Goal: Task Accomplishment & Management: Use online tool/utility

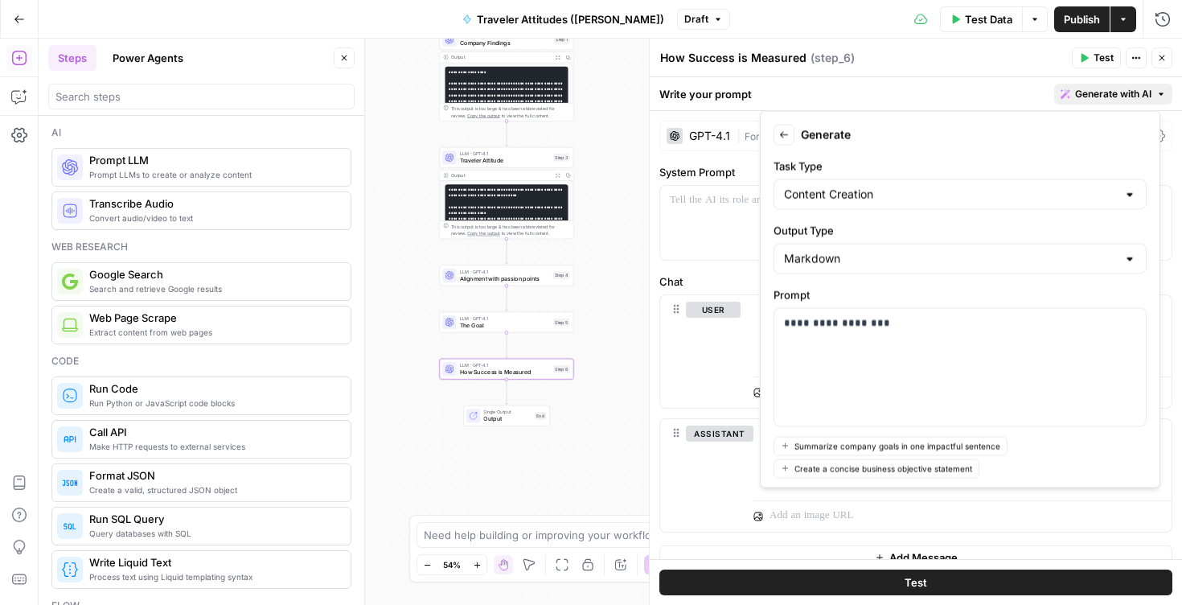
click at [1163, 64] on button "Close" at bounding box center [1161, 57] width 21 height 21
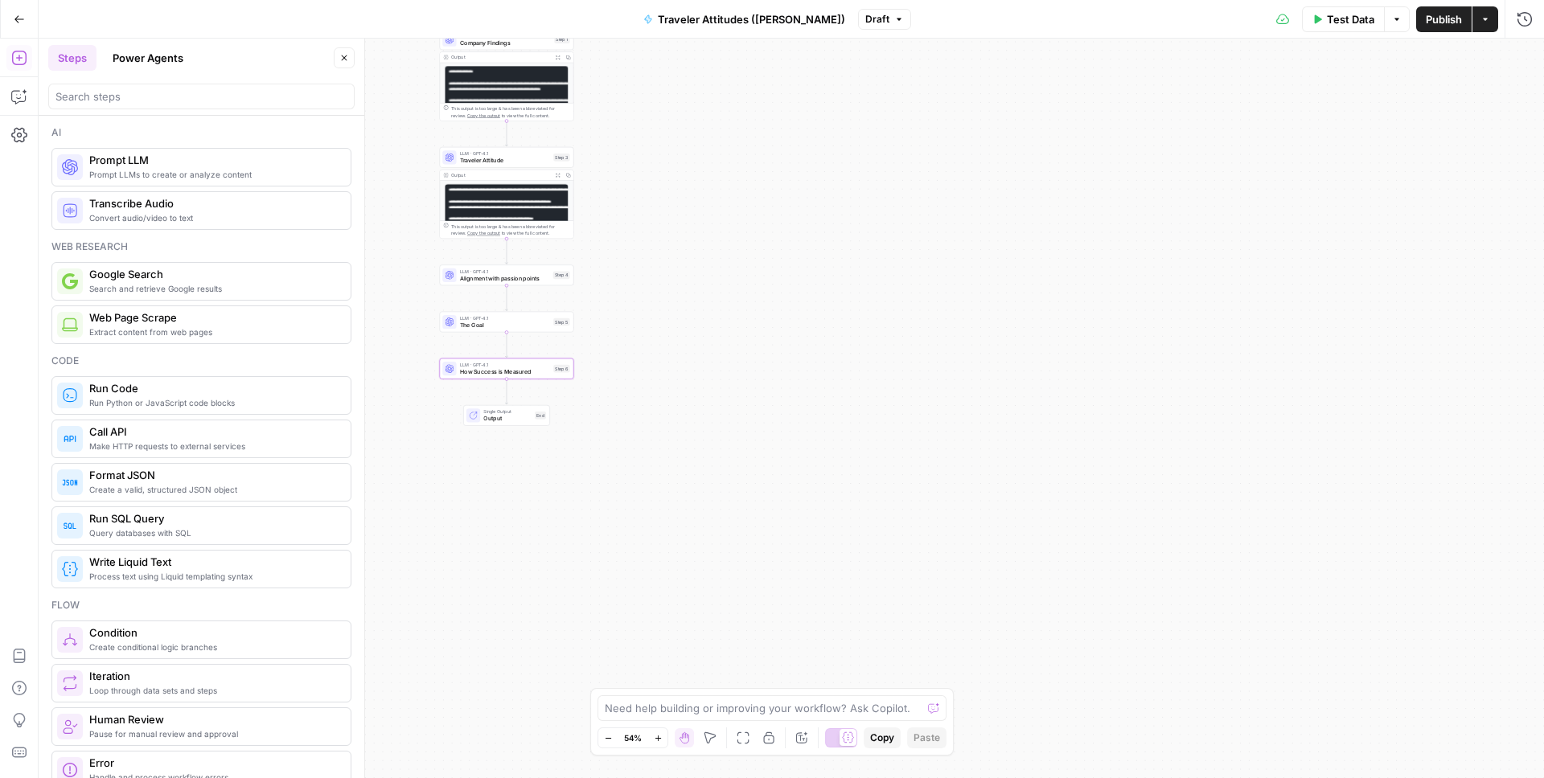
click at [646, 234] on div "Workflow Input Settings Inputs Google Search Company Research Search Step 2 Out…" at bounding box center [791, 409] width 1505 height 740
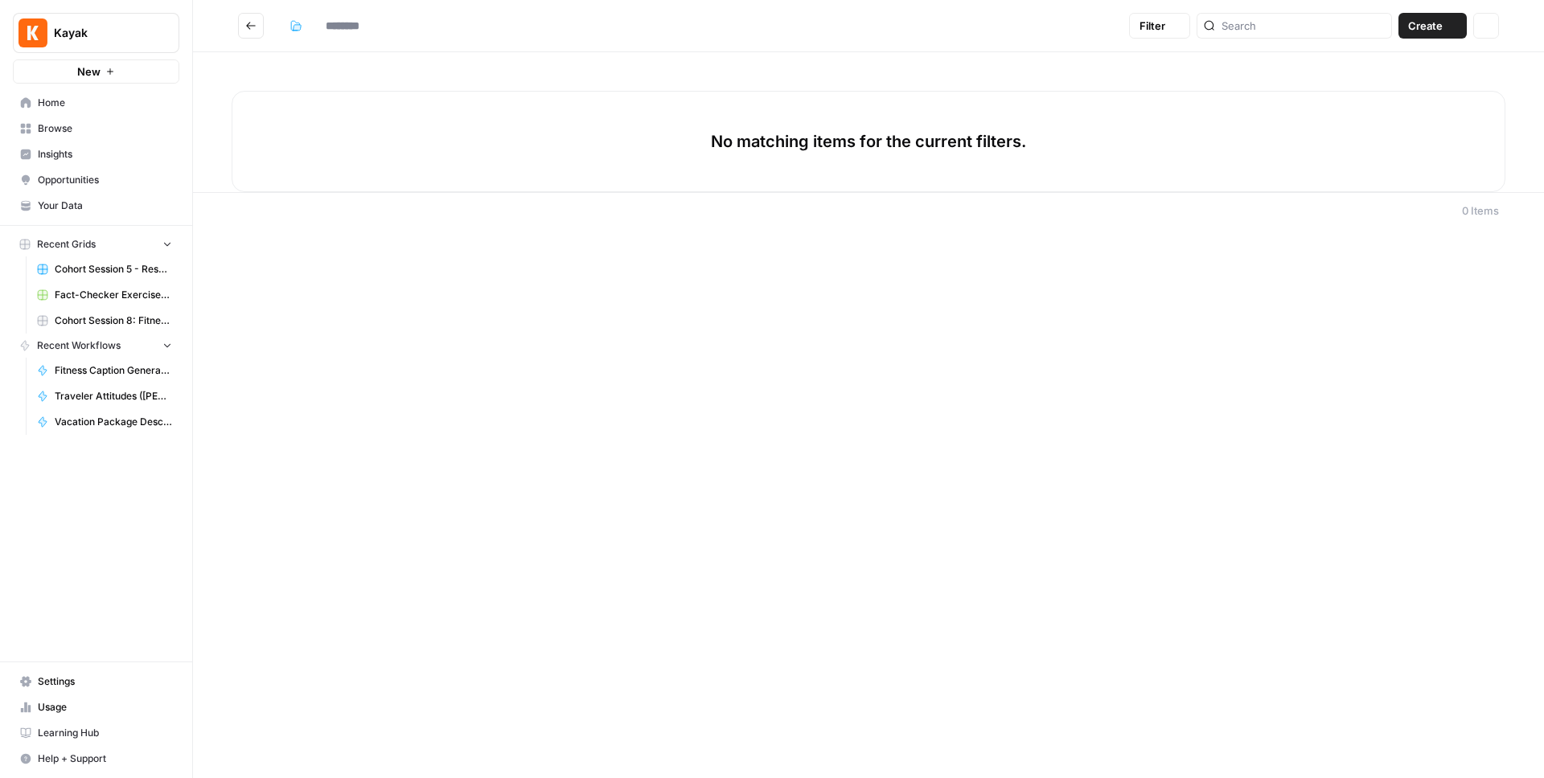
type input "**********"
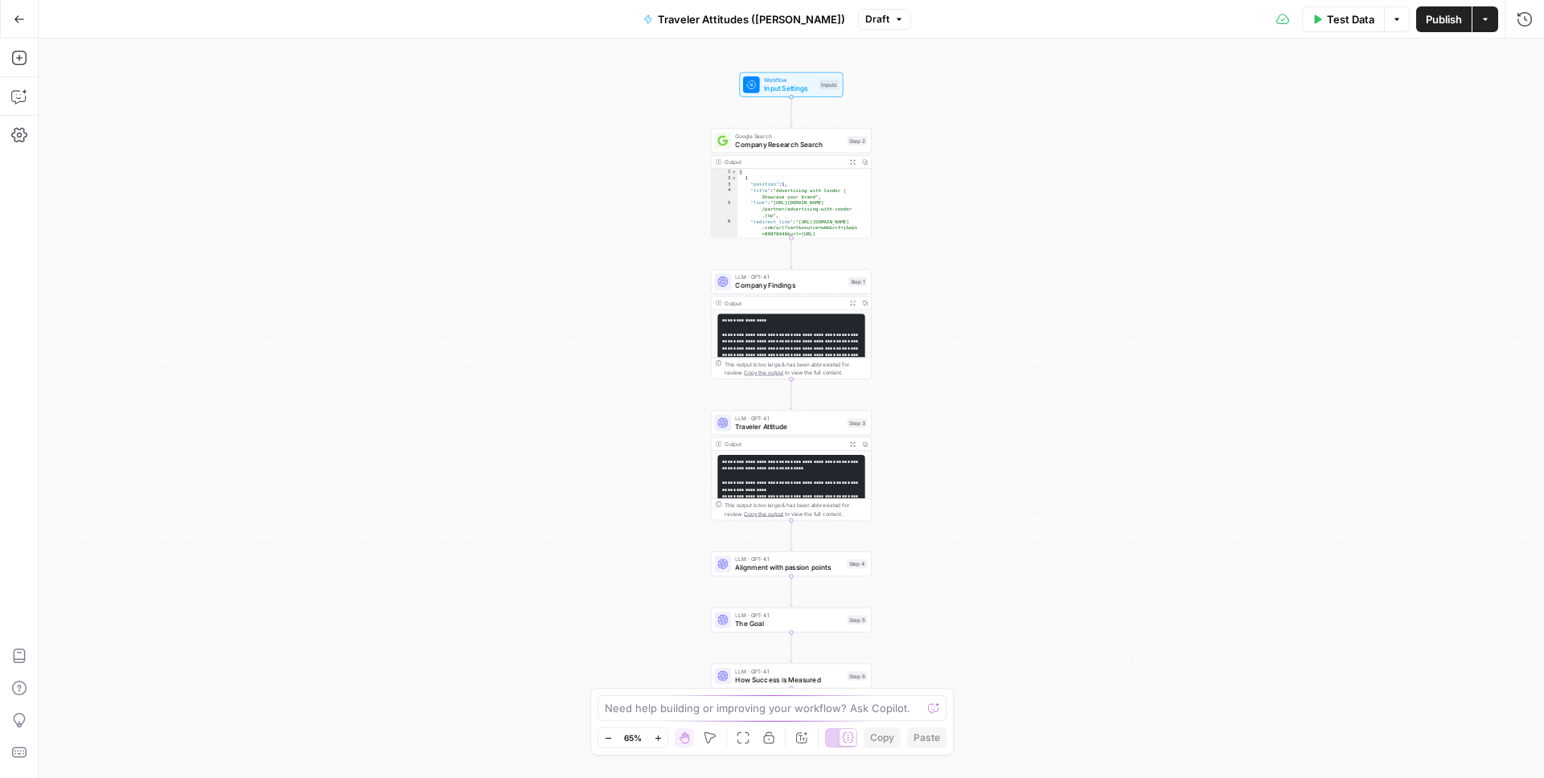
click at [964, 150] on div "Workflow Input Settings Inputs Google Search Company Research Search Step 2 Out…" at bounding box center [791, 409] width 1505 height 740
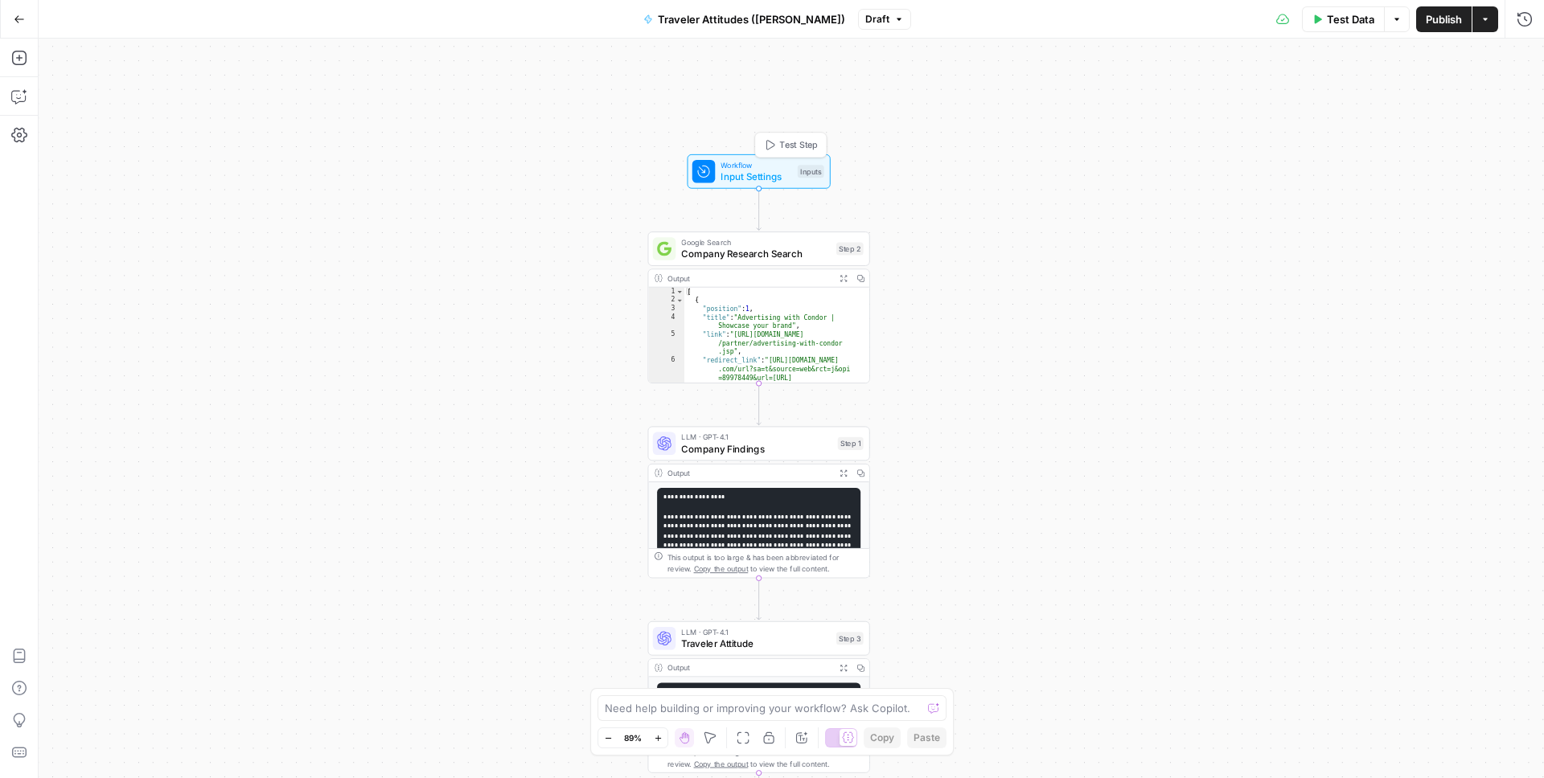
click at [737, 170] on span "Input Settings" at bounding box center [755, 177] width 71 height 14
click at [1181, 55] on button "Close" at bounding box center [1523, 57] width 21 height 21
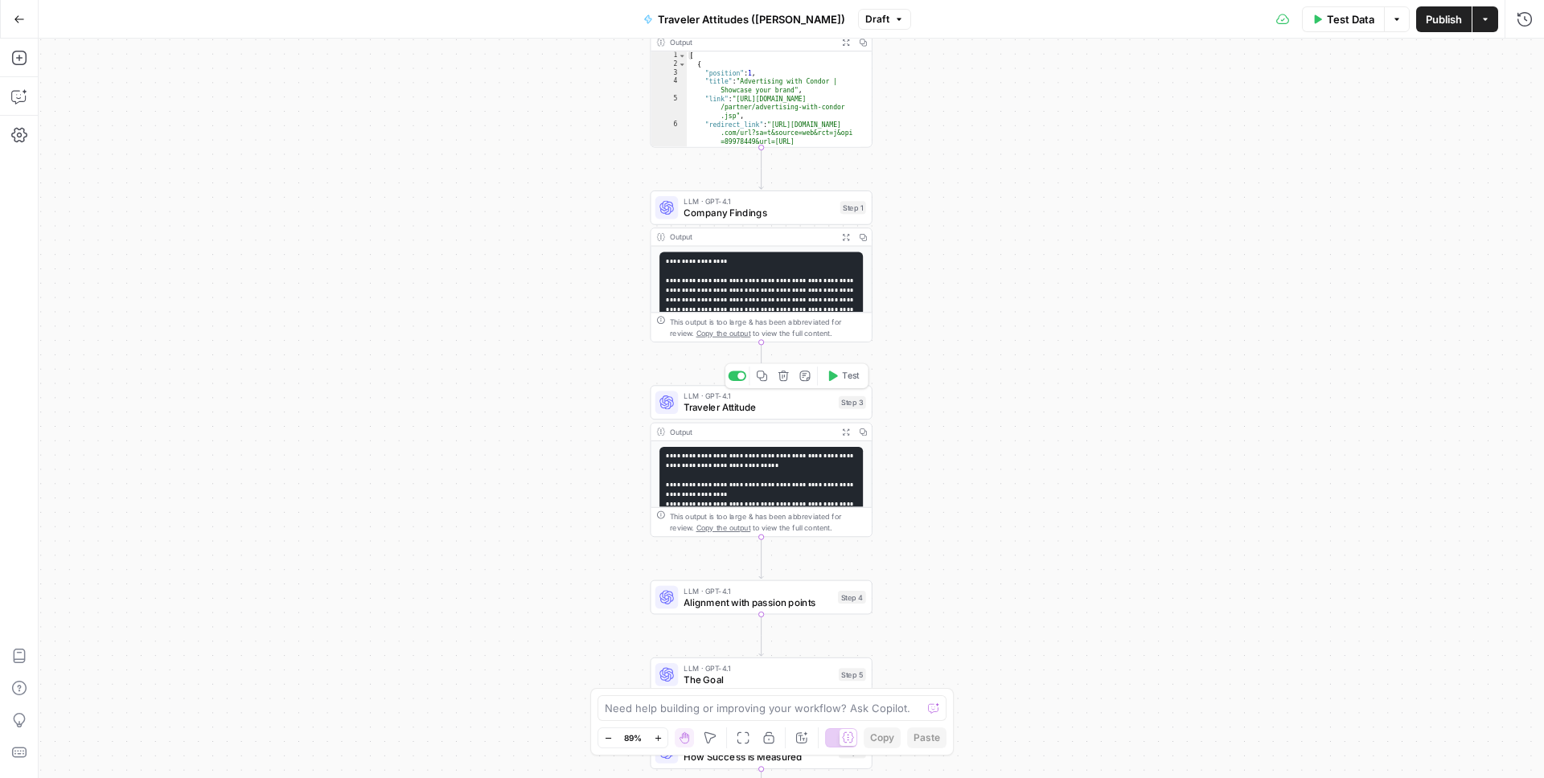
click at [752, 405] on span "Traveler Attitude" at bounding box center [757, 407] width 149 height 14
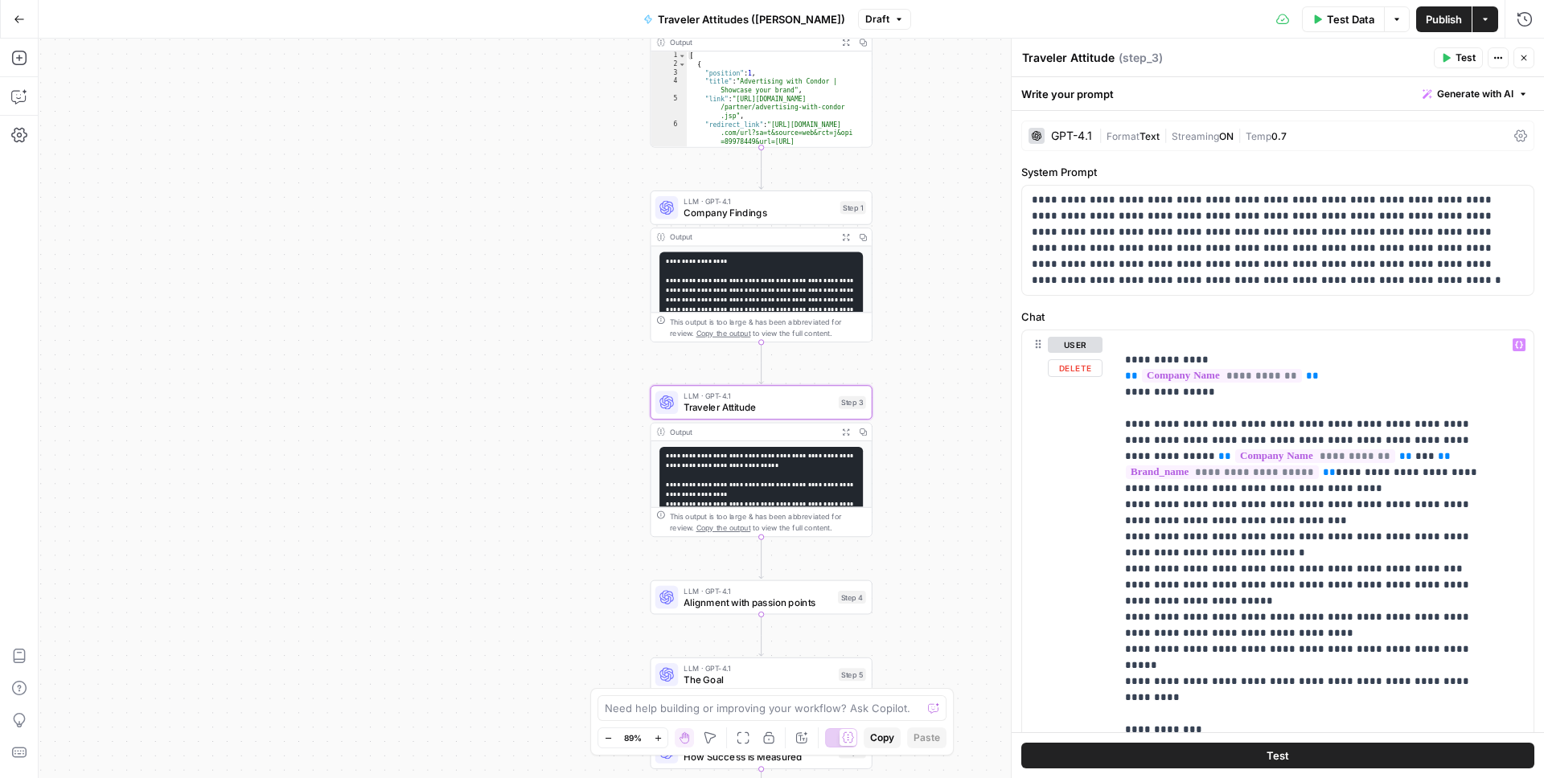
scroll to position [28, 0]
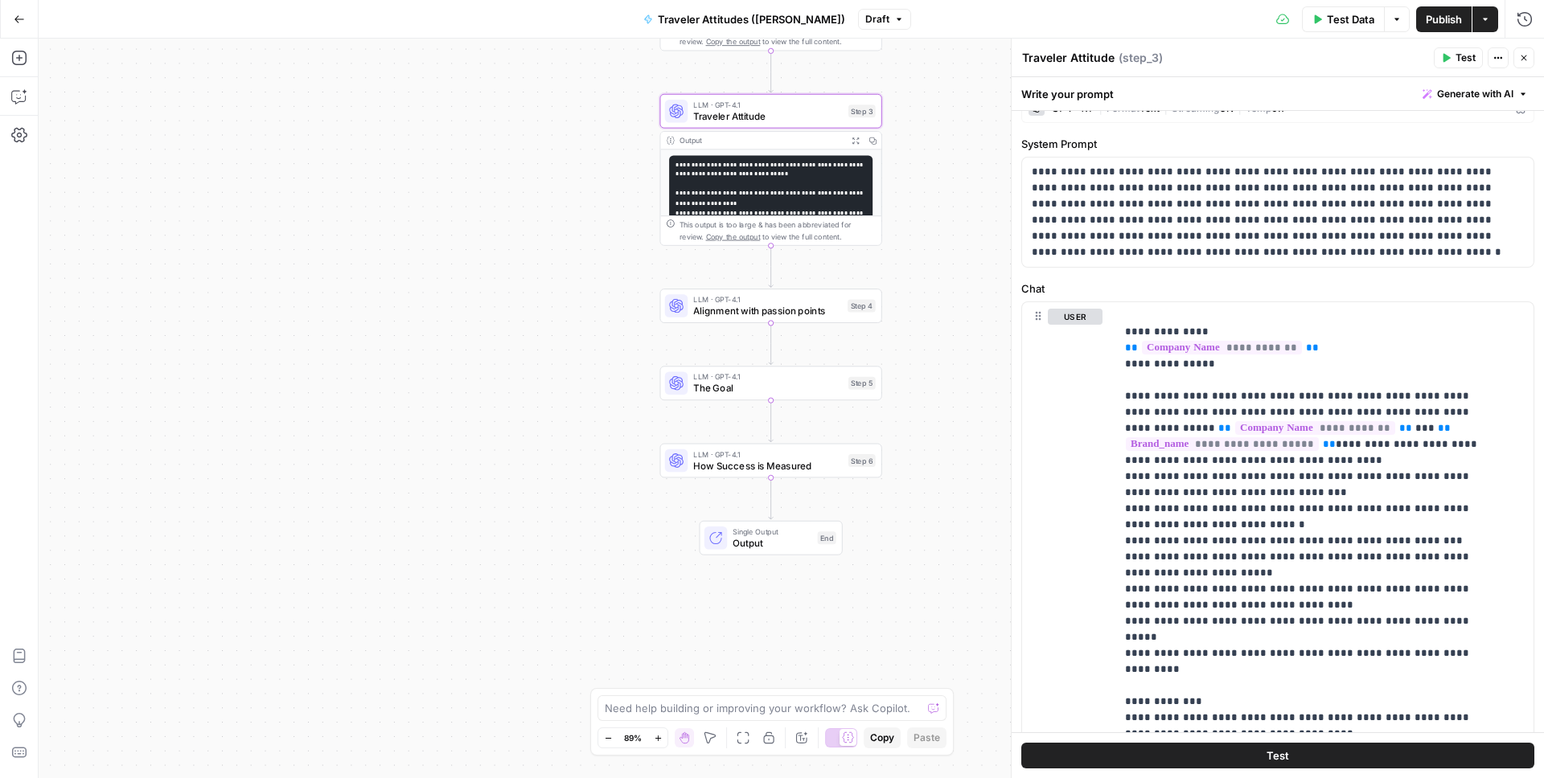
drag, startPoint x: 923, startPoint y: 468, endPoint x: 933, endPoint y: 339, distance: 129.1
click at [933, 339] on div "Workflow Input Settings Inputs Google Search Company Research Search Step 2 Out…" at bounding box center [791, 409] width 1505 height 740
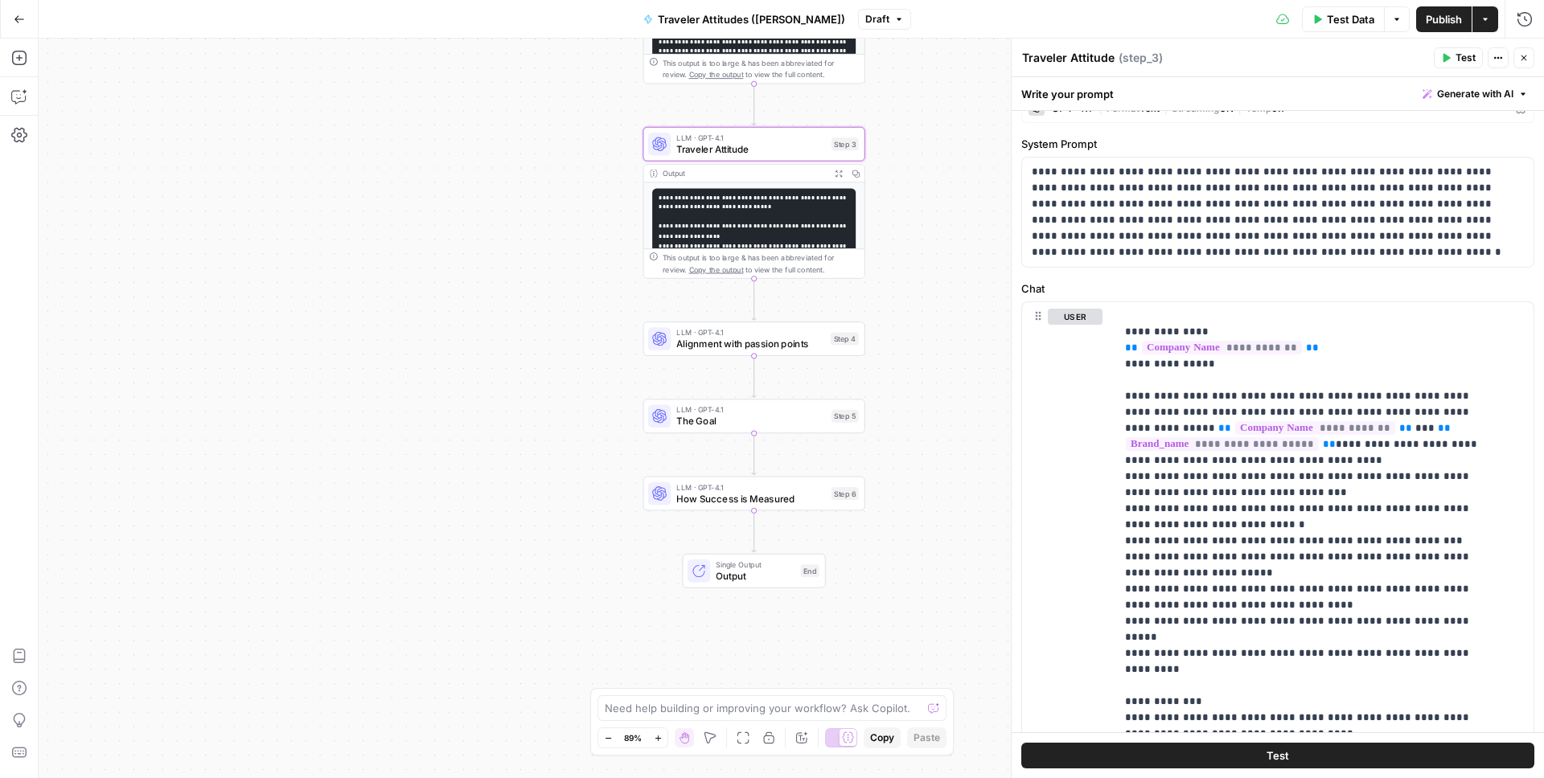
drag, startPoint x: 921, startPoint y: 371, endPoint x: 904, endPoint y: 404, distance: 37.0
click at [904, 404] on div "Workflow Input Settings Inputs Google Search Company Research Search Step 2 Out…" at bounding box center [791, 409] width 1505 height 740
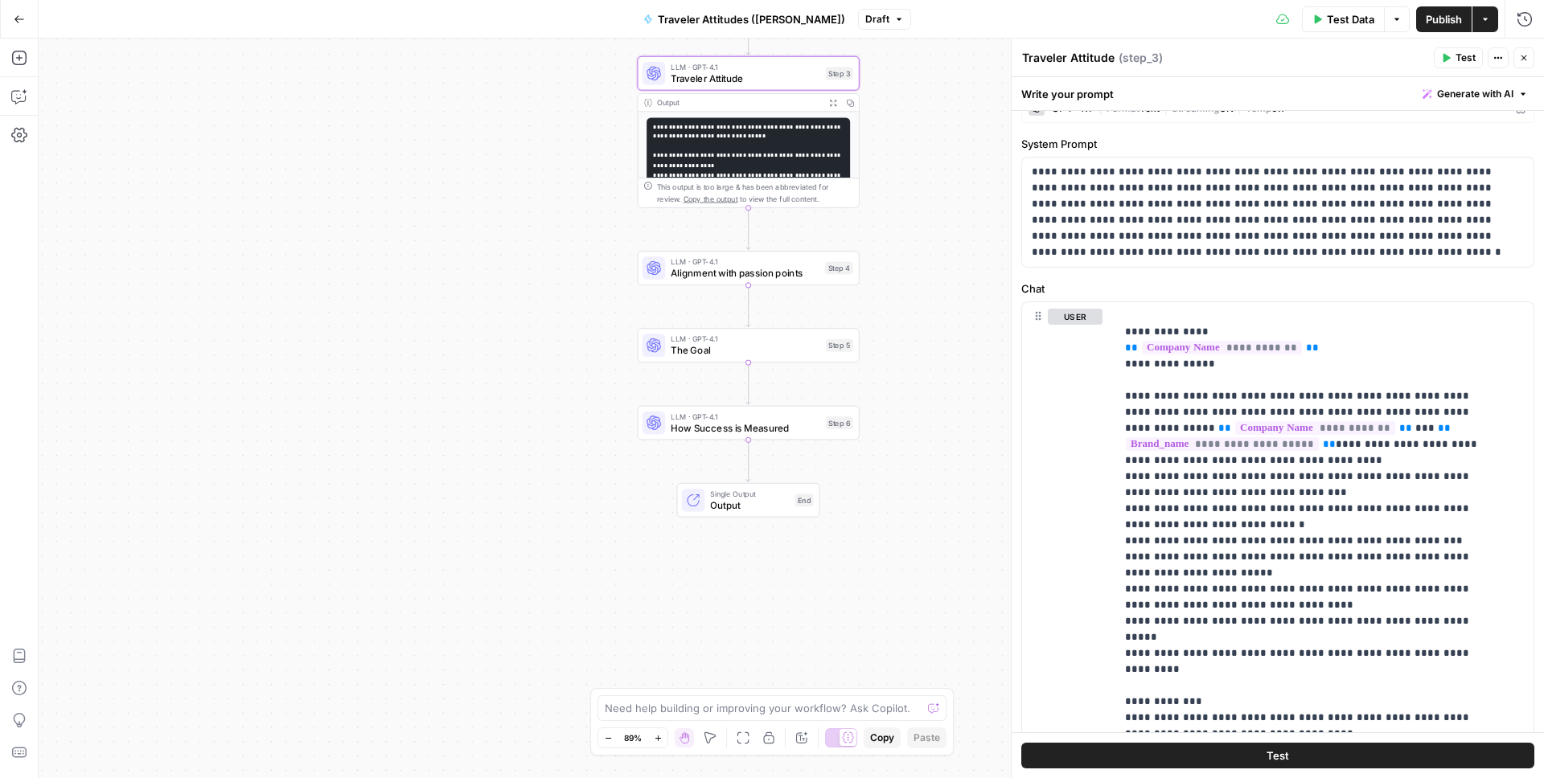
drag, startPoint x: 955, startPoint y: 461, endPoint x: 949, endPoint y: 388, distance: 72.6
click at [949, 388] on div "Workflow Input Settings Inputs Google Search Company Research Search Step 2 Out…" at bounding box center [791, 409] width 1505 height 740
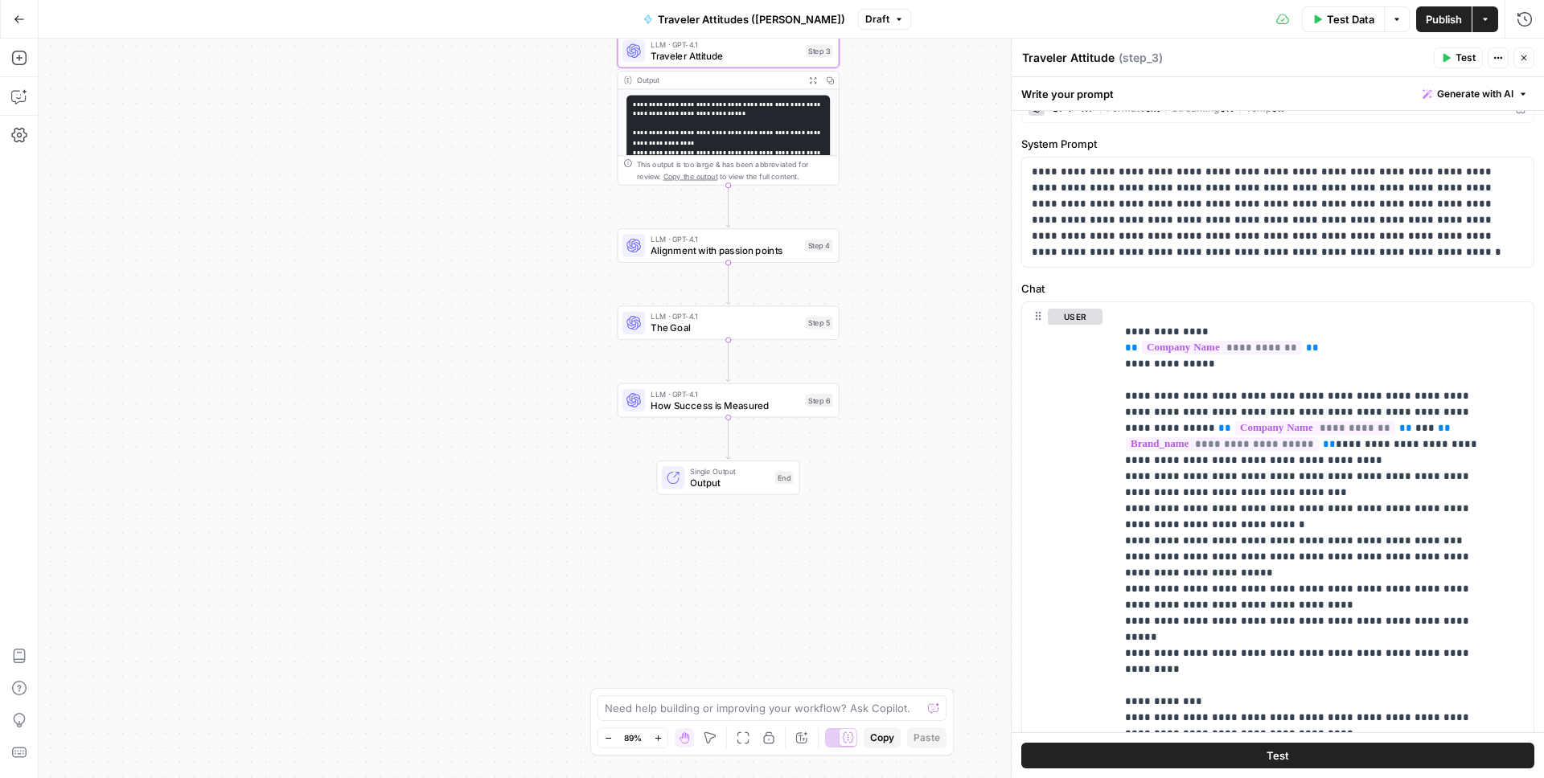
drag, startPoint x: 954, startPoint y: 514, endPoint x: 931, endPoint y: 502, distance: 25.9
click at [931, 502] on div "Workflow Input Settings Inputs Google Search Company Research Search Step 2 Out…" at bounding box center [791, 409] width 1505 height 740
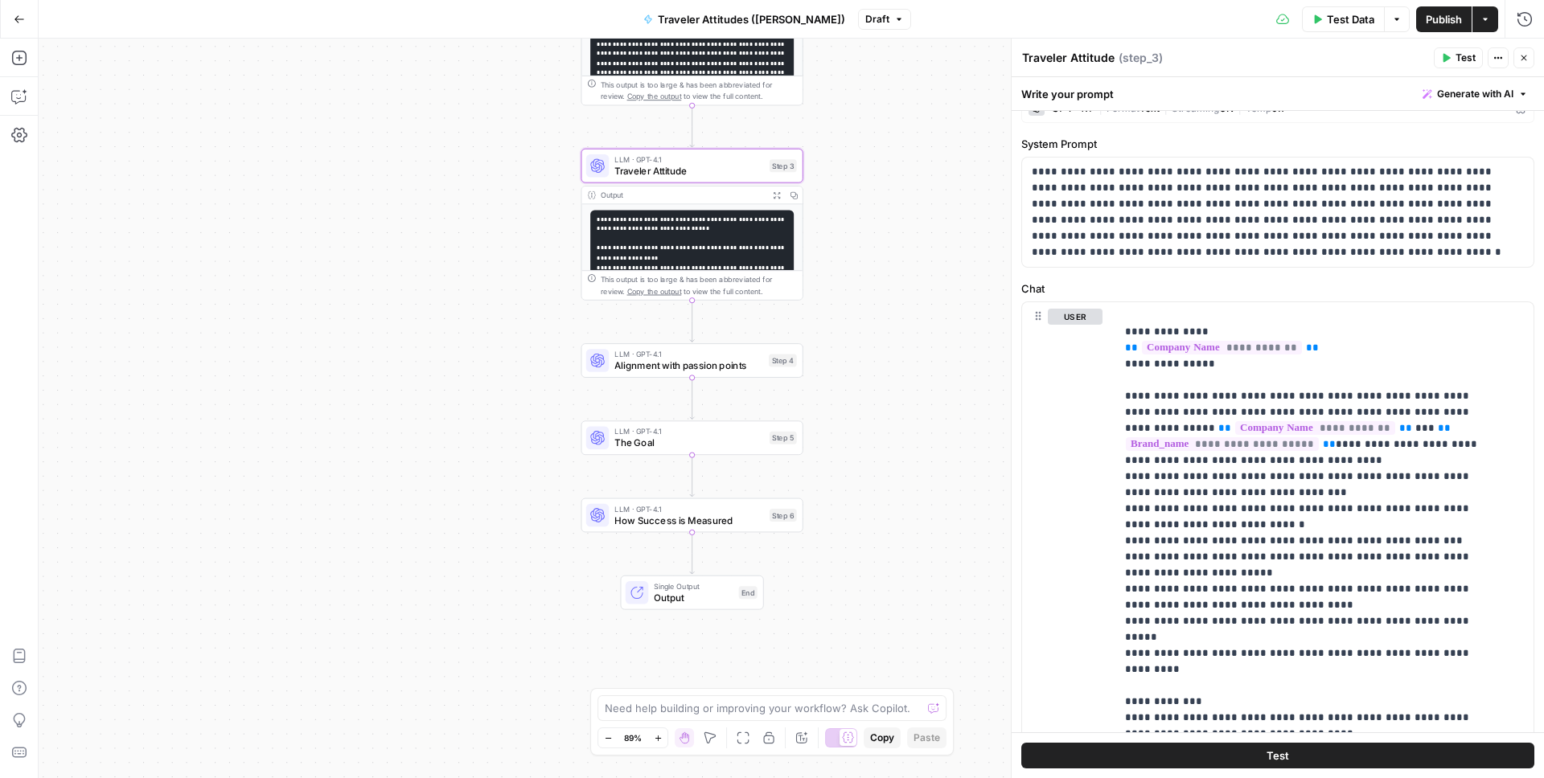
drag, startPoint x: 968, startPoint y: 139, endPoint x: 936, endPoint y: 244, distance: 110.1
click at [936, 244] on div "Workflow Input Settings Inputs Google Search Company Research Search Step 2 Out…" at bounding box center [791, 409] width 1505 height 740
